Goal: Information Seeking & Learning: Check status

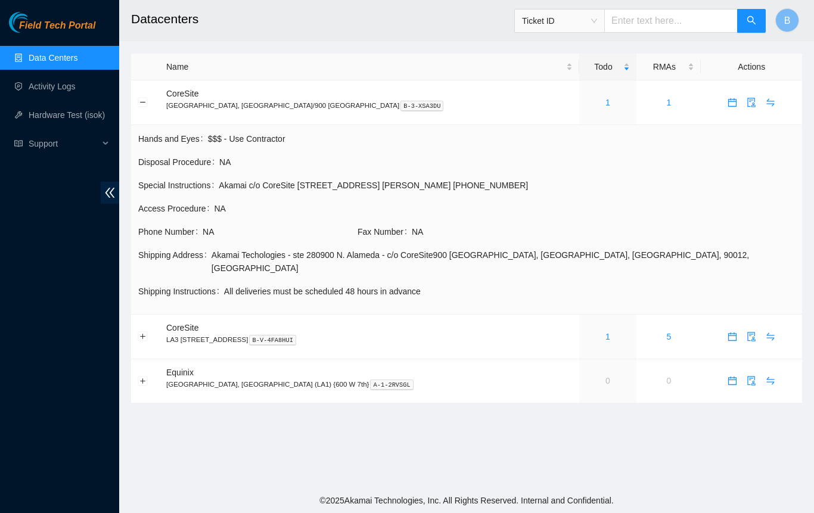
click at [70, 60] on link "Data Centers" at bounding box center [53, 58] width 49 height 10
click at [141, 104] on button "Collapse row" at bounding box center [143, 103] width 10 height 10
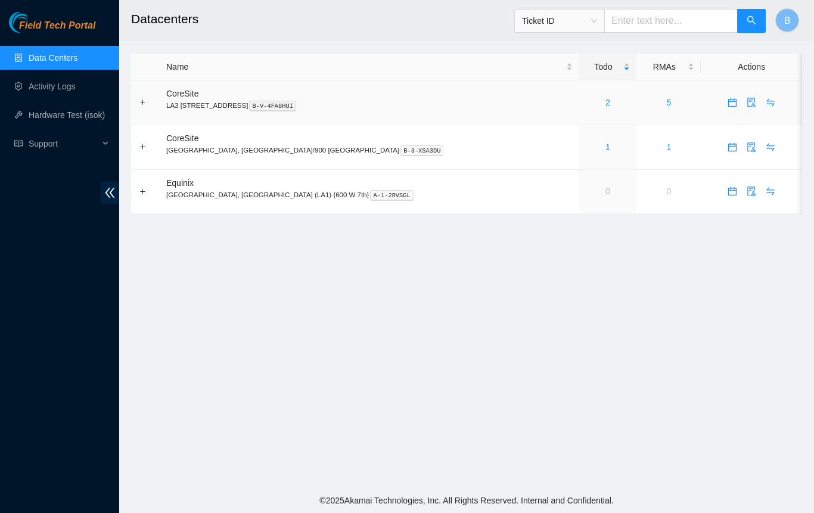
click at [605, 102] on link "2" at bounding box center [607, 103] width 5 height 10
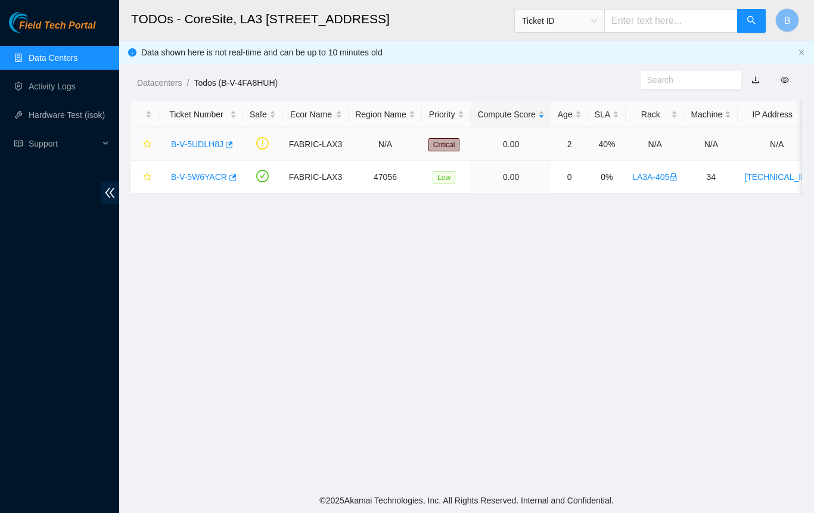
click at [176, 139] on link "B-V-5UDLH8J" at bounding box center [197, 144] width 52 height 10
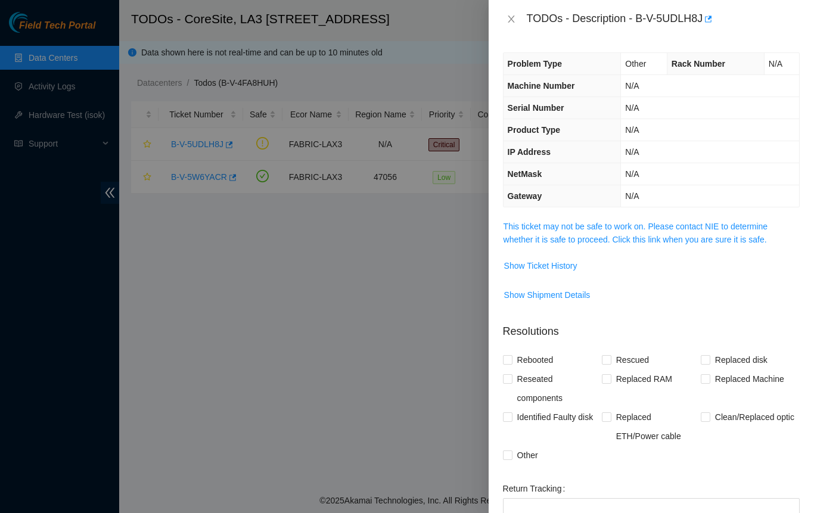
click at [723, 172] on td "N/A" at bounding box center [710, 174] width 178 height 22
click at [510, 20] on icon "close" at bounding box center [511, 19] width 10 height 10
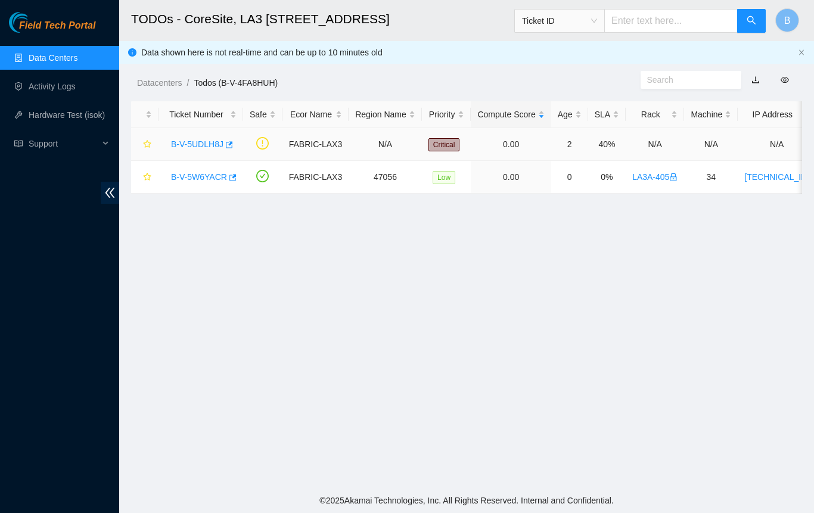
click at [200, 139] on link "B-V-5UDLH8J" at bounding box center [197, 144] width 52 height 10
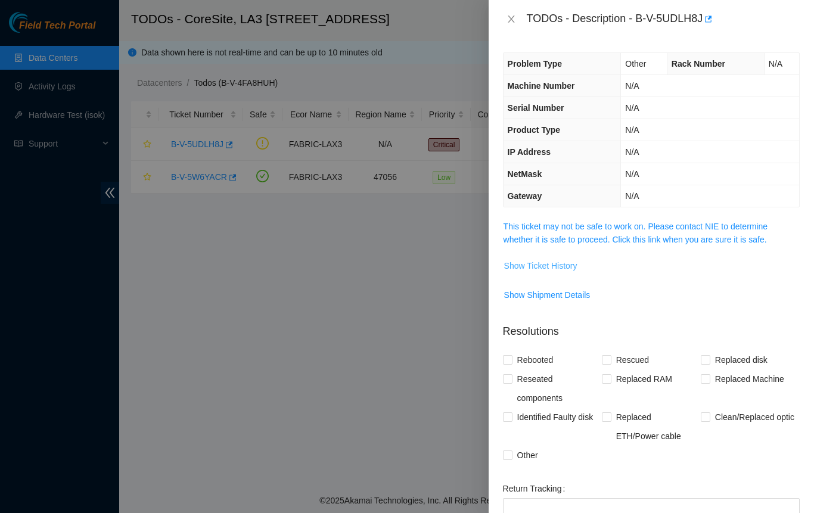
click at [538, 266] on span "Show Ticket History" at bounding box center [540, 265] width 73 height 13
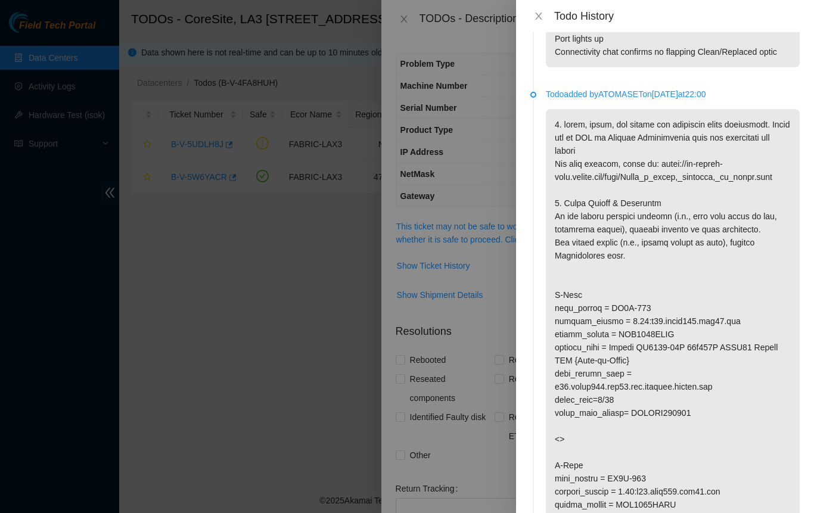
scroll to position [747, 0]
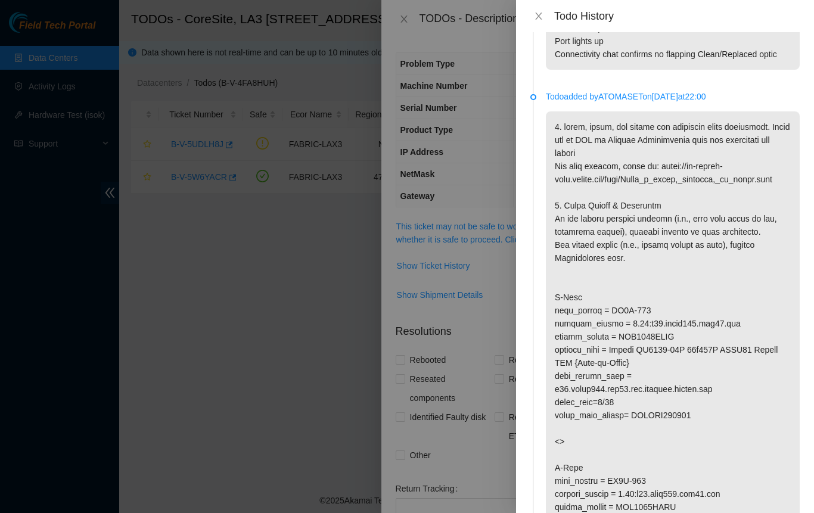
click at [465, 168] on div at bounding box center [407, 256] width 814 height 513
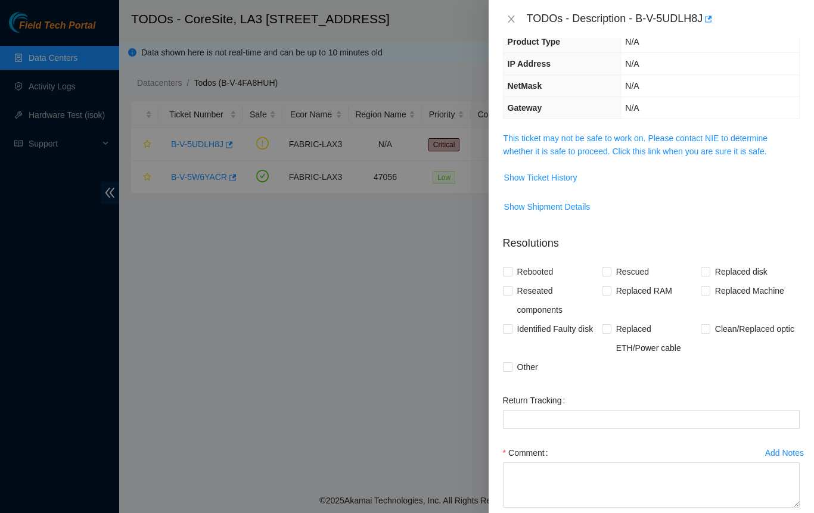
scroll to position [0, 0]
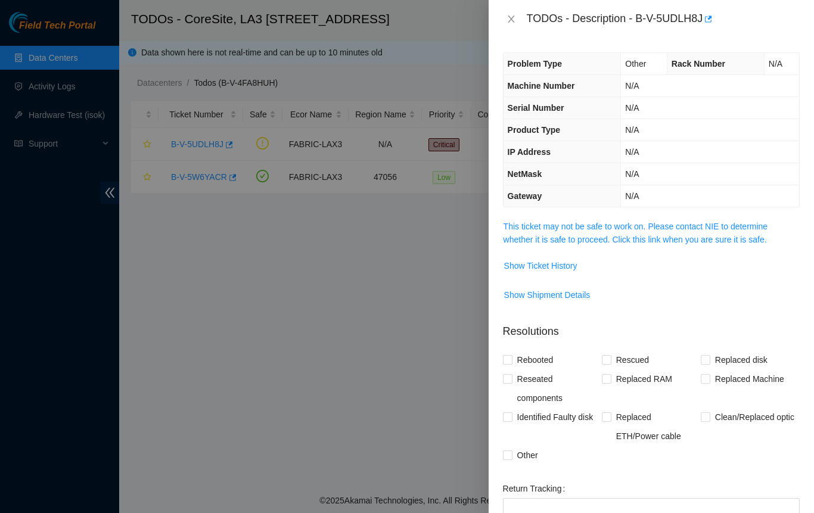
click at [699, 66] on span "Rack Number" at bounding box center [698, 64] width 54 height 10
click at [555, 261] on span "Show Ticket History" at bounding box center [540, 265] width 73 height 13
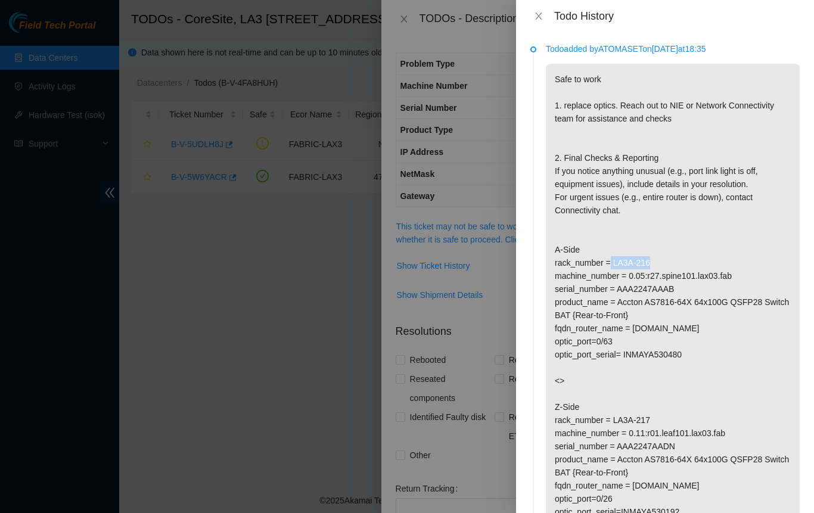
drag, startPoint x: 610, startPoint y: 263, endPoint x: 674, endPoint y: 263, distance: 63.7
click at [648, 261] on p "Safe to work 1. replace optics. Reach out to NIE or Network Connectivity team f…" at bounding box center [673, 295] width 254 height 463
drag, startPoint x: 664, startPoint y: 279, endPoint x: 728, endPoint y: 282, distance: 64.4
click at [728, 282] on p "Safe to work 1. replace optics. Reach out to NIE or Network Connectivity team f…" at bounding box center [673, 295] width 254 height 463
drag, startPoint x: 652, startPoint y: 449, endPoint x: 709, endPoint y: 449, distance: 57.2
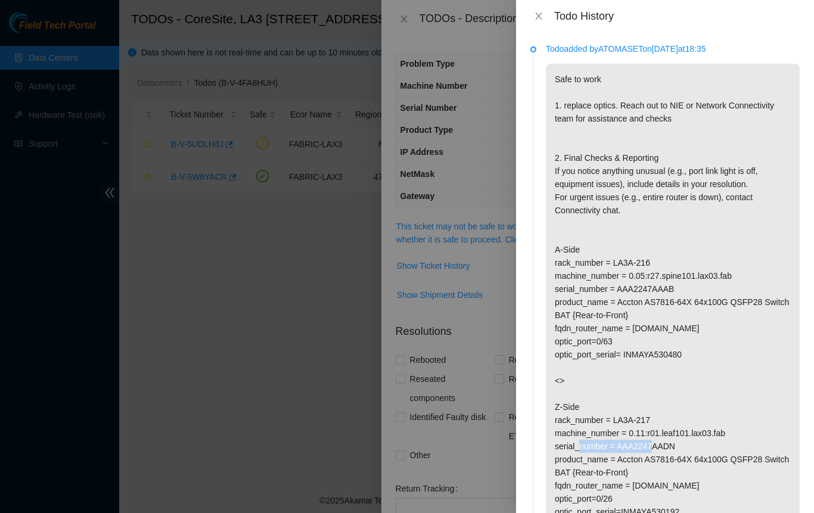
click at [709, 449] on p "Safe to work 1. replace optics. Reach out to NIE or Network Connectivity team f…" at bounding box center [673, 295] width 254 height 463
click at [721, 414] on p "Safe to work 1. replace optics. Reach out to NIE or Network Connectivity team f…" at bounding box center [673, 295] width 254 height 463
drag, startPoint x: 553, startPoint y: 341, endPoint x: 709, endPoint y: 338, distance: 156.1
click at [709, 338] on p "Safe to work 1. replace optics. Reach out to NIE or Network Connectivity team f…" at bounding box center [673, 295] width 254 height 463
click at [609, 353] on p "Safe to work 1. replace optics. Reach out to NIE or Network Connectivity team f…" at bounding box center [673, 295] width 254 height 463
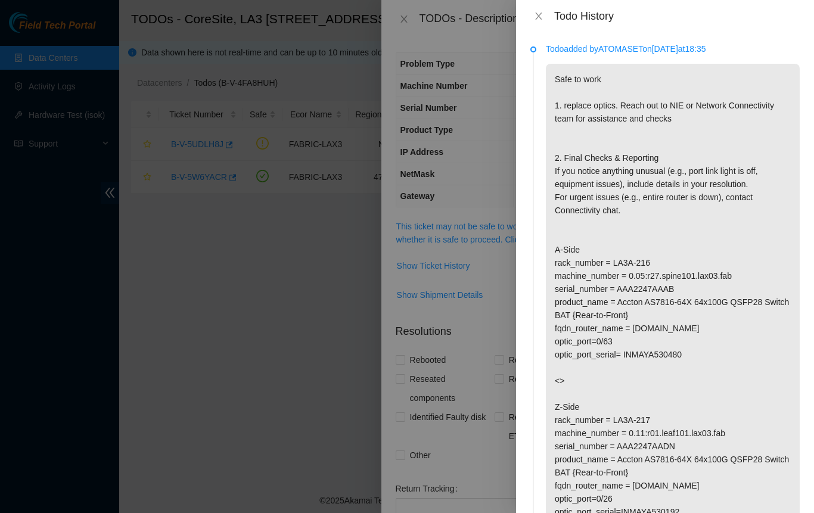
click at [301, 472] on div at bounding box center [407, 256] width 814 height 513
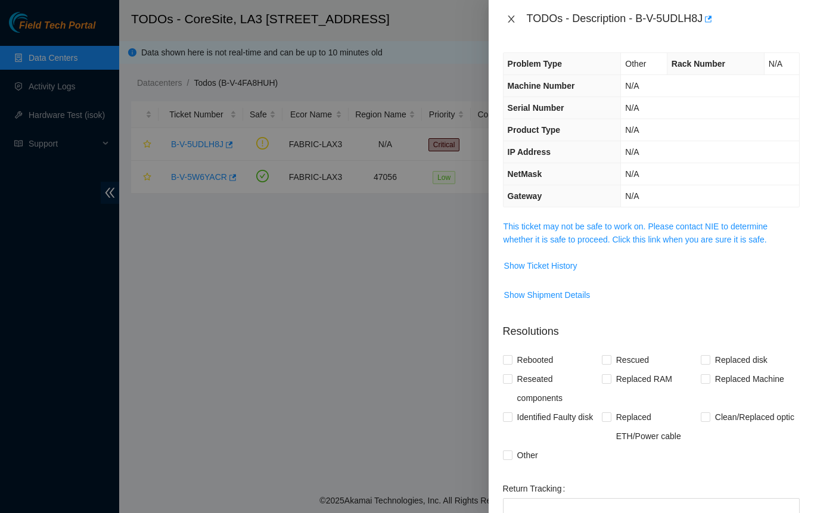
click at [510, 17] on icon "close" at bounding box center [511, 19] width 10 height 10
